Goal: Task Accomplishment & Management: Complete application form

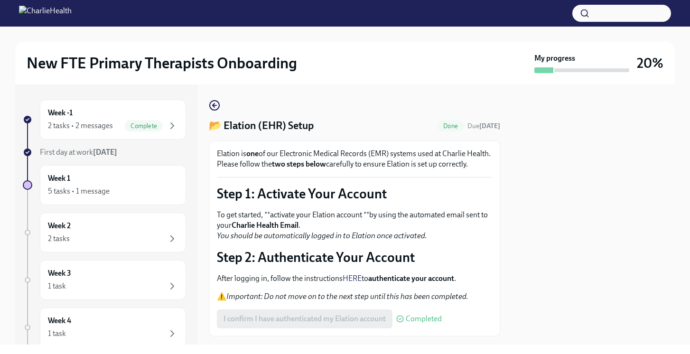
scroll to position [63, 0]
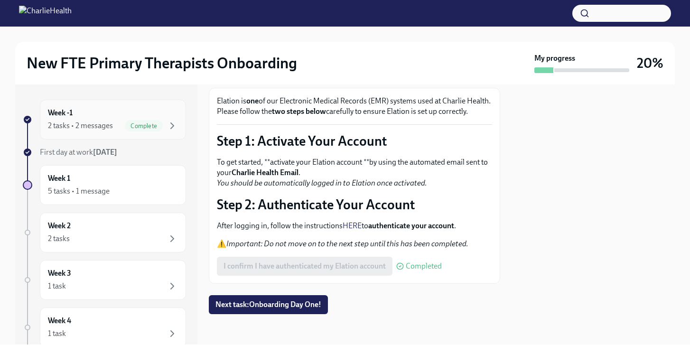
click at [161, 117] on div "Week -1 2 tasks • 2 messages Complete" at bounding box center [113, 120] width 130 height 24
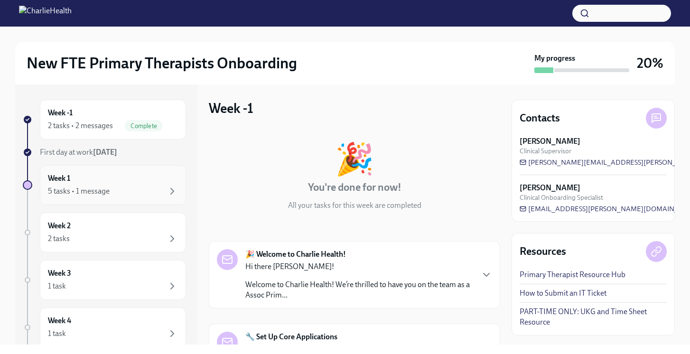
click at [149, 166] on div "Week 1 5 tasks • 1 message" at bounding box center [113, 185] width 146 height 40
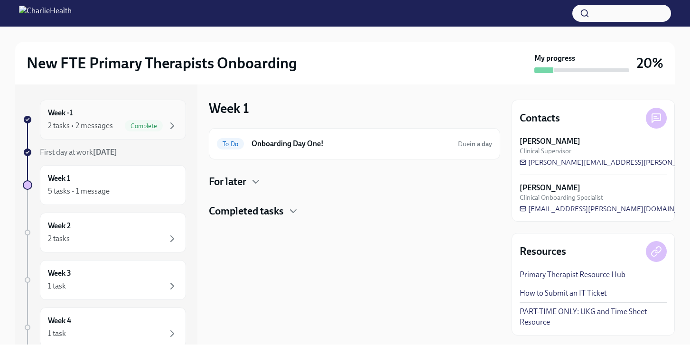
click at [135, 135] on div "Week -1 2 tasks • 2 messages Complete" at bounding box center [113, 120] width 146 height 40
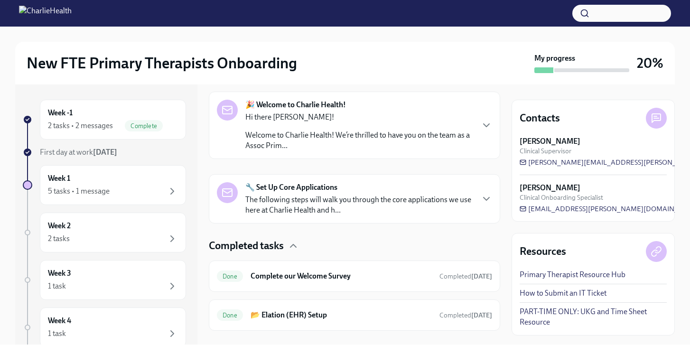
scroll to position [166, 0]
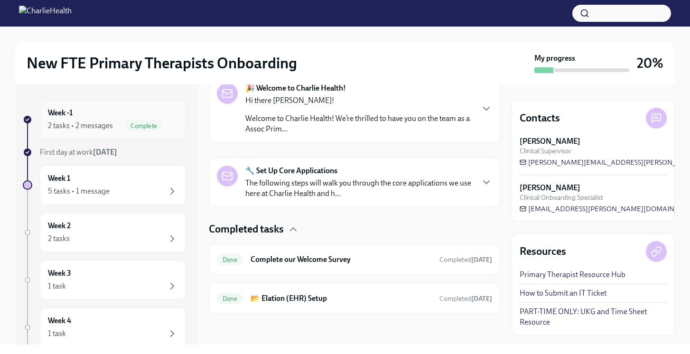
click at [97, 124] on div "2 tasks • 2 messages" at bounding box center [80, 126] width 65 height 10
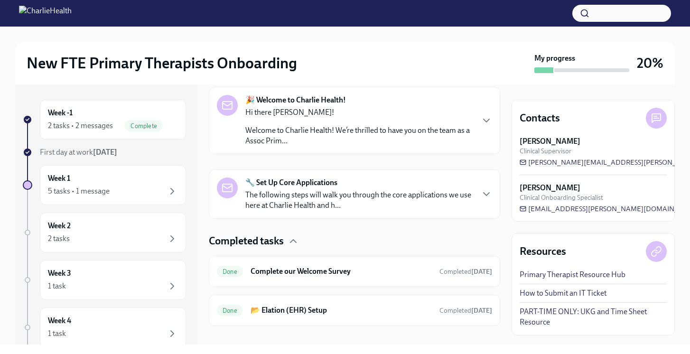
click at [251, 200] on p "The following steps will walk you through the core applications we use here at …" at bounding box center [359, 200] width 228 height 21
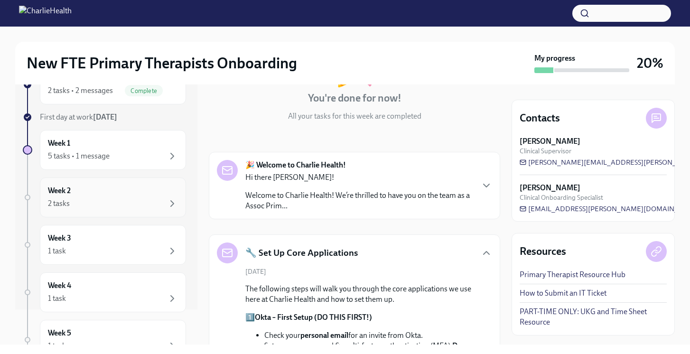
scroll to position [32, 0]
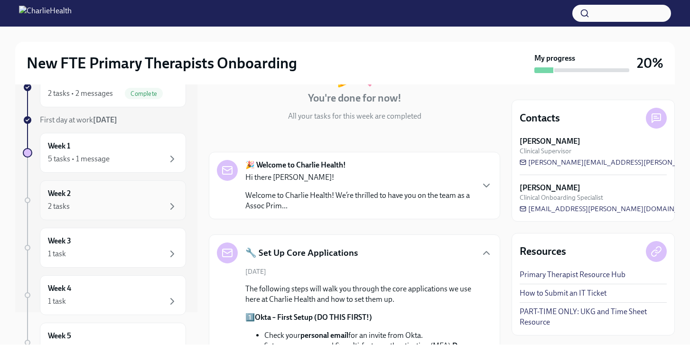
click at [121, 209] on div "2 tasks" at bounding box center [113, 206] width 130 height 11
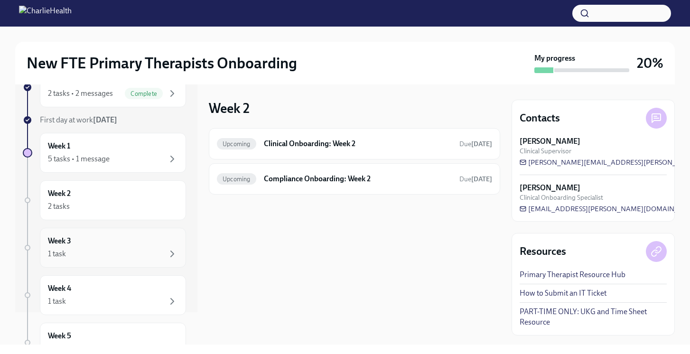
click at [131, 239] on div "Week 3 1 task" at bounding box center [113, 248] width 130 height 24
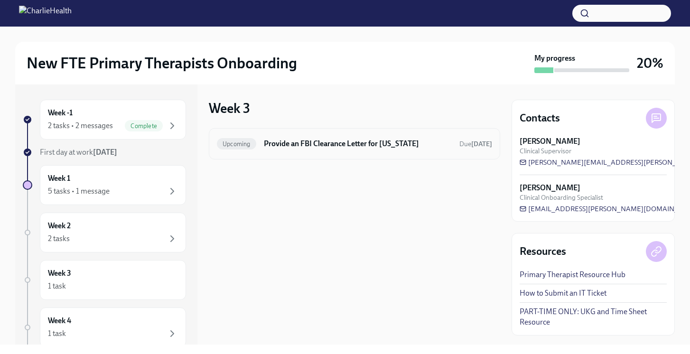
click at [287, 151] on div "Upcoming Provide an FBI Clearance Letter for [US_STATE] Due [DATE]" at bounding box center [354, 143] width 291 height 31
click at [289, 146] on h6 "Provide an FBI Clearance Letter for [US_STATE]" at bounding box center [358, 144] width 188 height 10
